Goal: Transaction & Acquisition: Purchase product/service

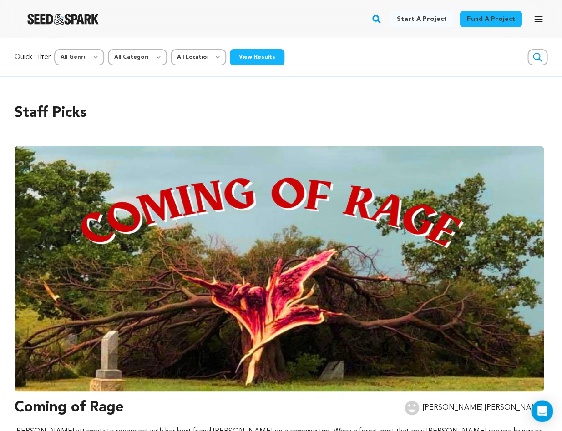
click at [227, 25] on div "Fund a project Start a project Search Login Sign up Start a project Fund a proj…" at bounding box center [273, 19] width 547 height 24
click at [390, 22] on div "Fund a project Start a project Search Login Sign up Start a project Fund a proj…" at bounding box center [273, 19] width 547 height 24
click at [382, 18] on rect "button" at bounding box center [376, 19] width 11 height 11
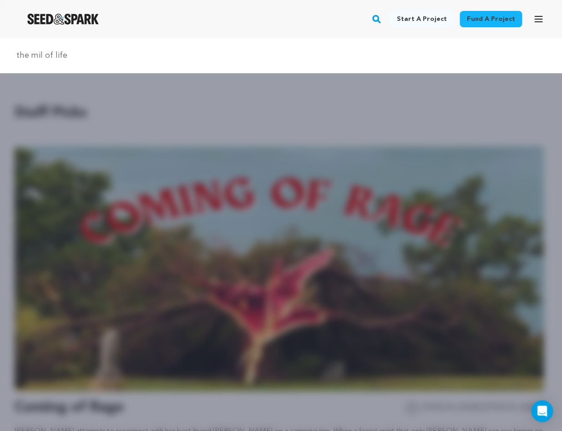
type input "the mil of life"
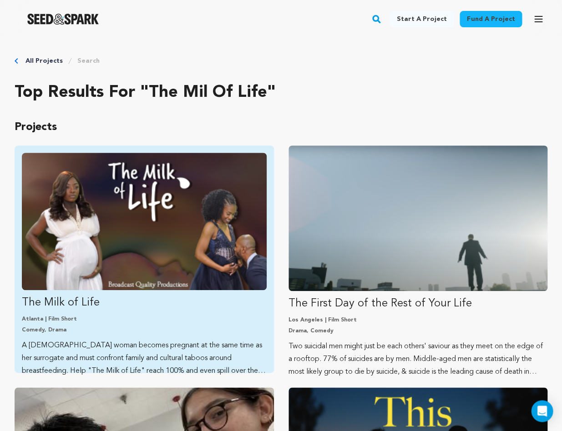
click at [198, 217] on img "Fund The Milk of Life" at bounding box center [144, 221] width 245 height 137
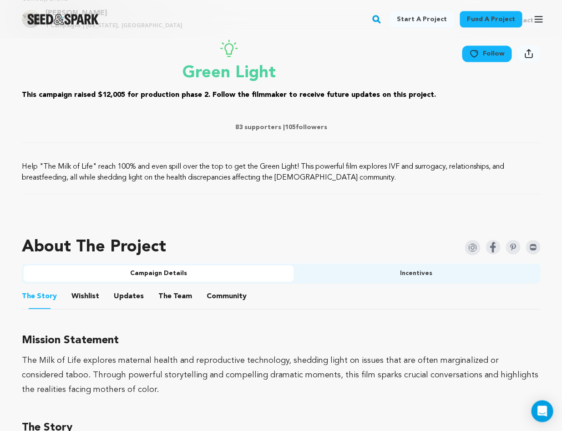
scroll to position [356, 0]
drag, startPoint x: 302, startPoint y: 164, endPoint x: 338, endPoint y: 175, distance: 38.0
click at [338, 175] on p "Help "The Milk of Life" reach 100% and even spill over the top to get the Green…" at bounding box center [281, 172] width 518 height 22
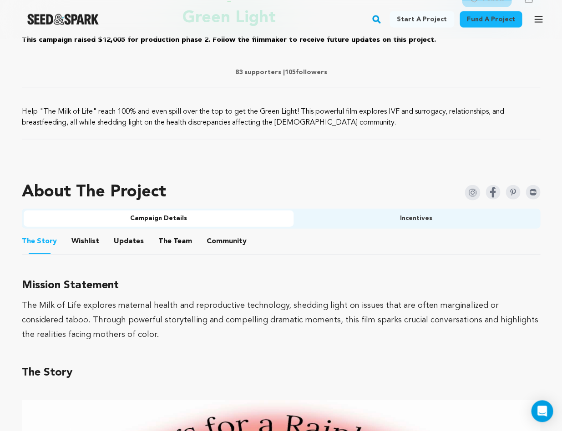
scroll to position [442, 0]
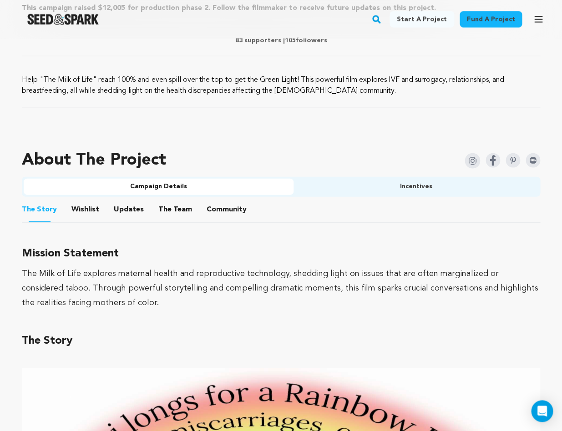
click at [202, 271] on div "The Milk of Life explores maternal health and reproductive technology, shedding…" at bounding box center [281, 288] width 518 height 44
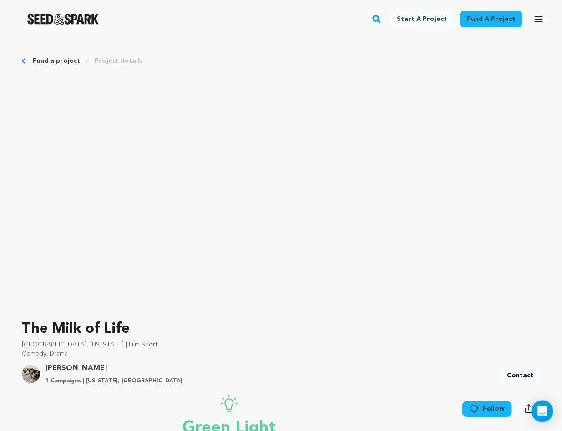
scroll to position [0, 0]
